Goal: Ask a question

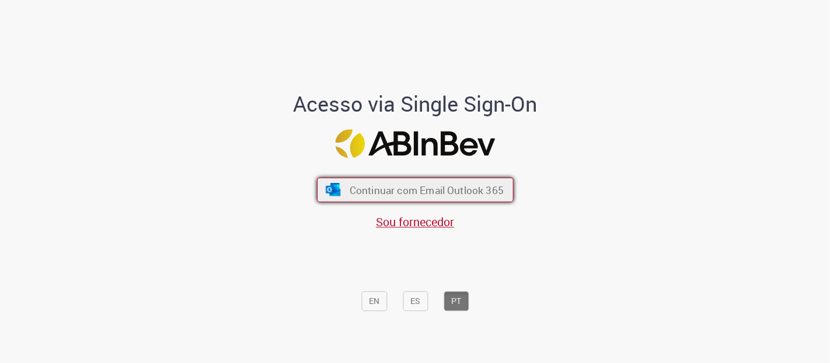
click at [382, 194] on span "Continuar com Email Outlook 365" at bounding box center [426, 189] width 154 height 13
click at [384, 183] on span "Continuar com Email Outlook 365" at bounding box center [426, 189] width 154 height 13
click at [349, 191] on span "Continuar com Email Outlook 365" at bounding box center [426, 189] width 154 height 13
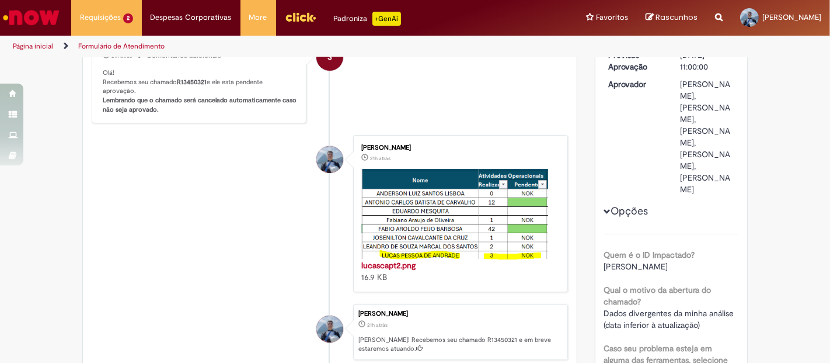
scroll to position [162, 0]
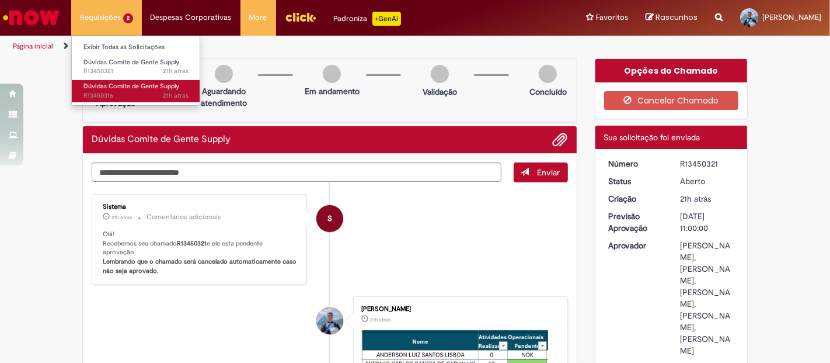
click at [107, 82] on span "Dúvidas Comite de Gente Supply" at bounding box center [131, 86] width 96 height 9
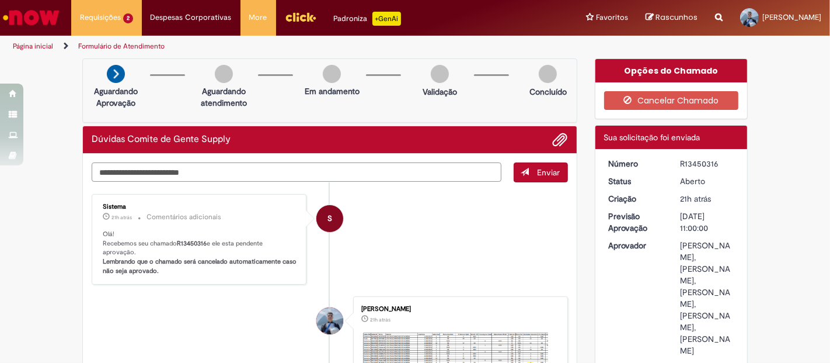
click at [263, 171] on textarea "Digite sua mensagem aqui..." at bounding box center [297, 171] width 410 height 19
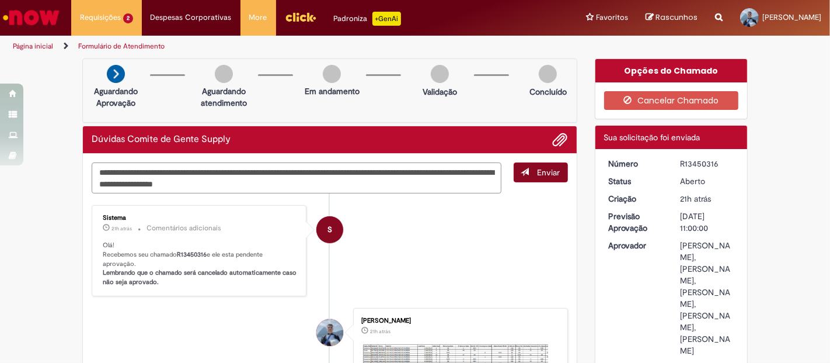
type textarea "**********"
click at [514, 177] on button "Enviar" at bounding box center [541, 172] width 54 height 20
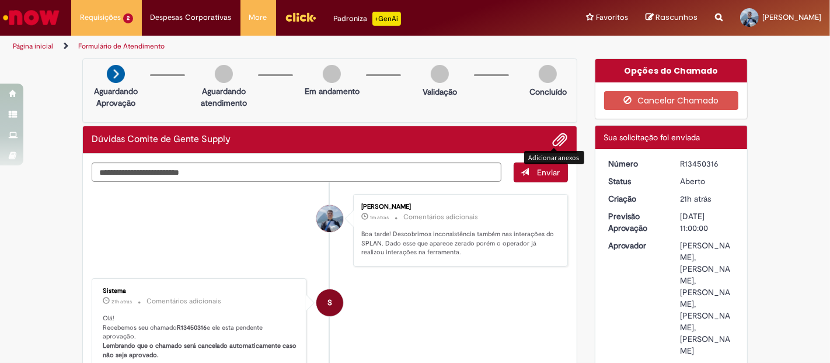
click at [557, 142] on span "Adicionar anexos" at bounding box center [560, 140] width 14 height 14
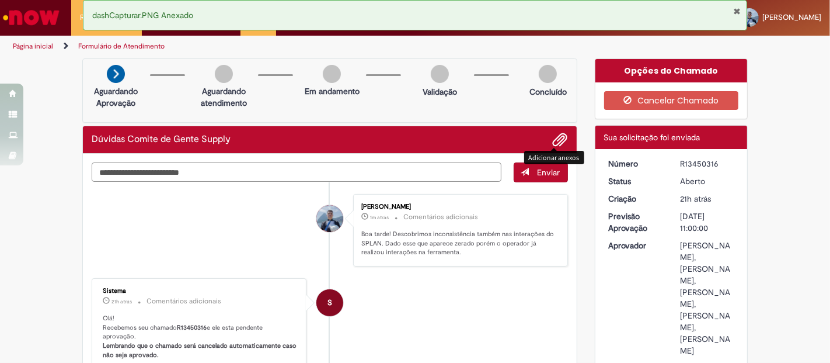
click at [243, 176] on textarea "Digite sua mensagem aqui..." at bounding box center [297, 171] width 410 height 19
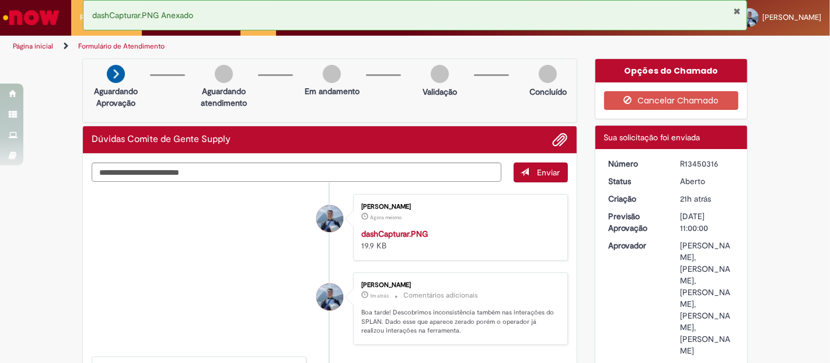
click at [373, 231] on strong "dashCapturar.PNG" at bounding box center [394, 233] width 67 height 11
